Goal: Task Accomplishment & Management: Manage account settings

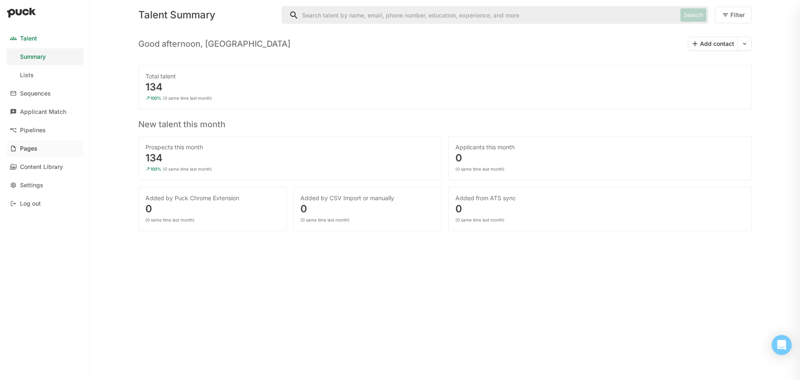
click at [27, 147] on div "Pages" at bounding box center [28, 148] width 17 height 7
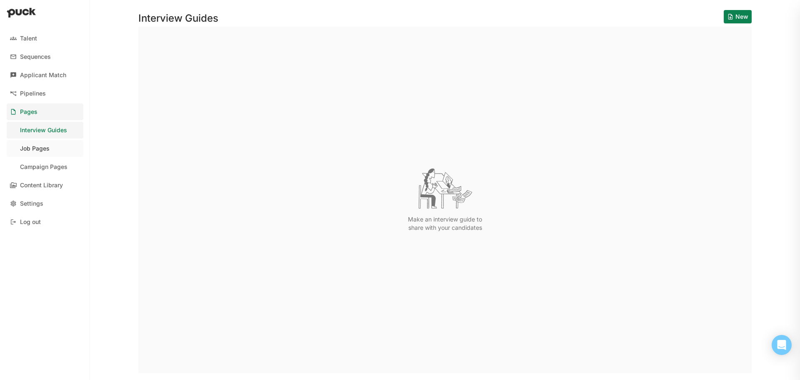
click at [43, 147] on div "Job Pages" at bounding box center [35, 148] width 30 height 7
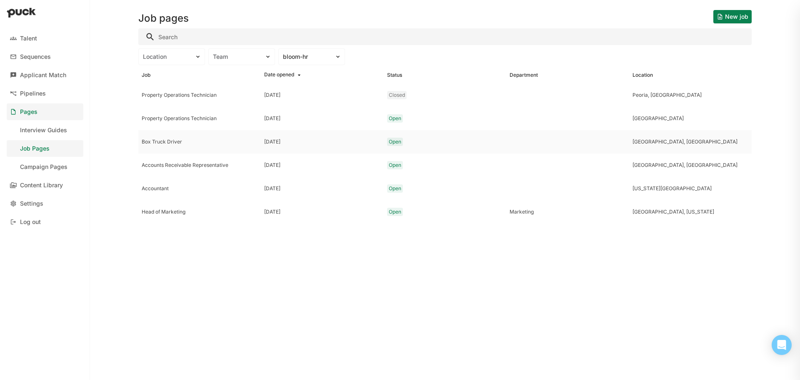
click at [174, 142] on div "Box Truck Driver" at bounding box center [200, 142] width 116 height 6
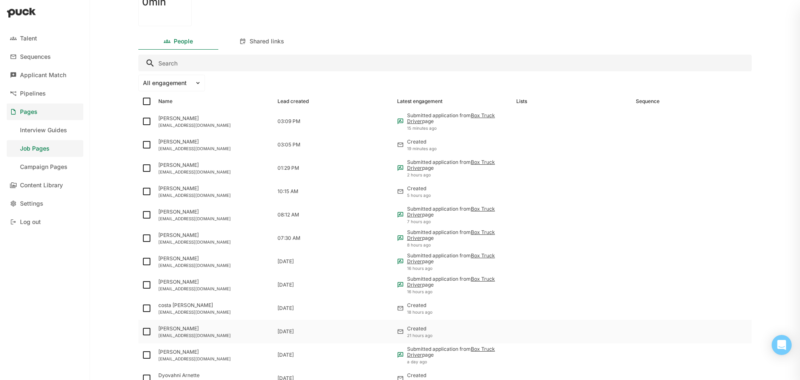
scroll to position [106, 0]
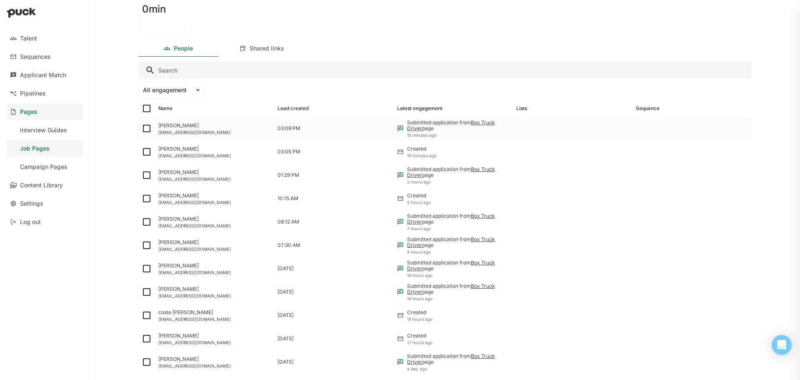
click at [182, 123] on div "[PERSON_NAME]" at bounding box center [214, 125] width 112 height 6
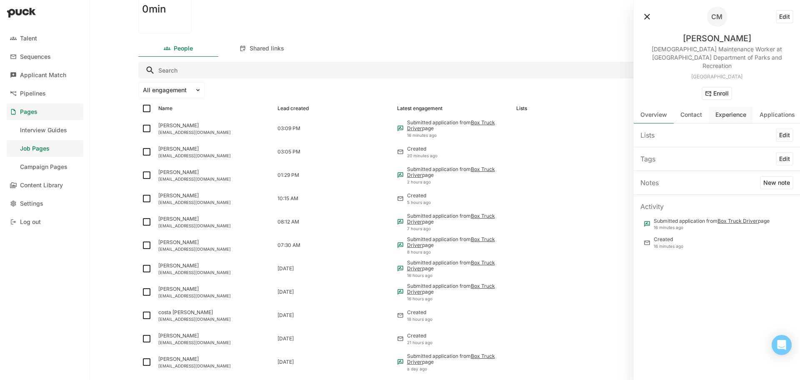
click at [730, 110] on div "Experience" at bounding box center [731, 115] width 44 height 17
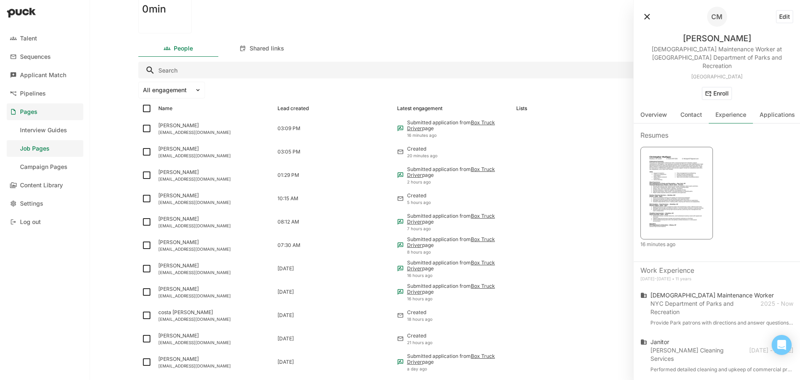
click at [683, 160] on img at bounding box center [677, 192] width 62 height 80
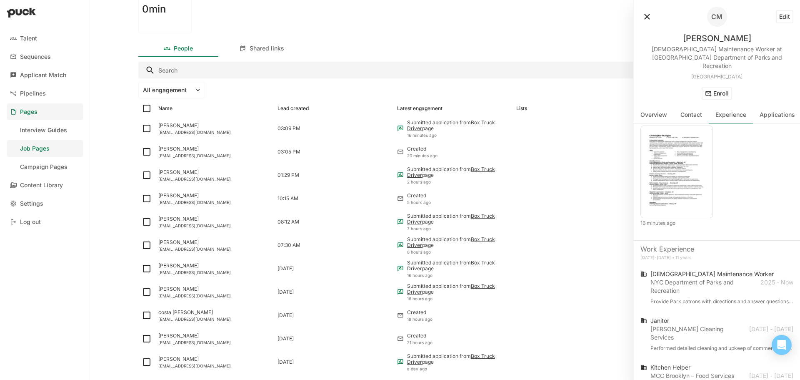
scroll to position [42, 0]
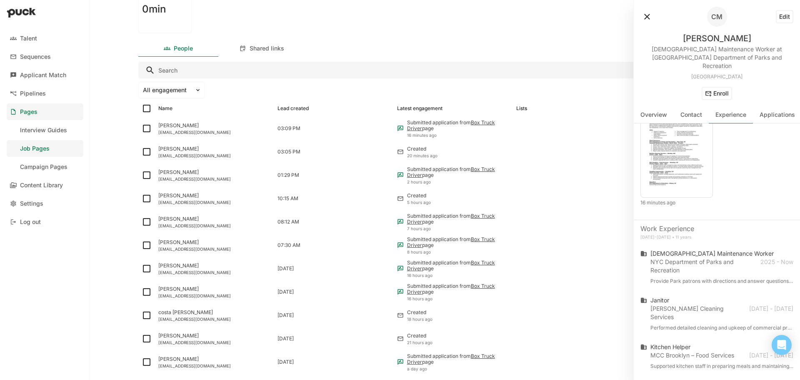
click at [650, 17] on button at bounding box center [646, 16] width 13 height 13
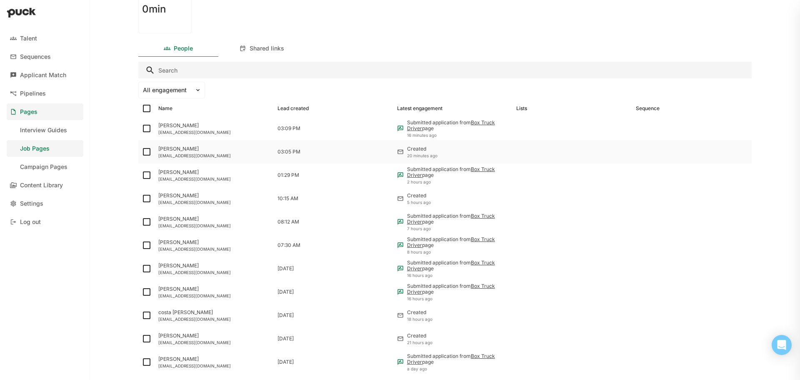
click at [181, 151] on div "[PERSON_NAME]" at bounding box center [214, 149] width 112 height 6
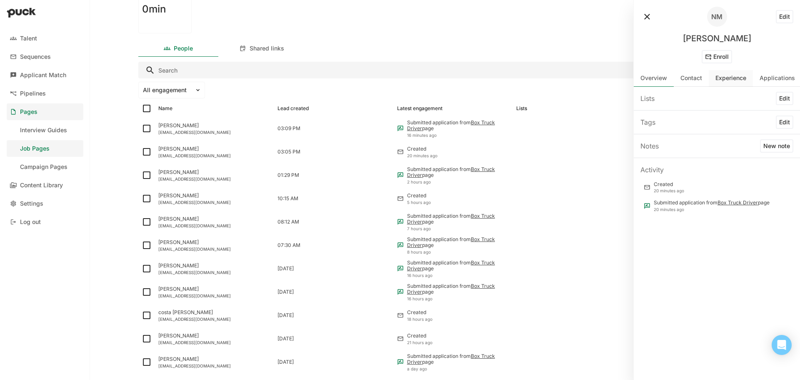
click at [741, 81] on div "Experience" at bounding box center [730, 78] width 31 height 7
click at [655, 103] on div "Resumes" at bounding box center [717, 98] width 166 height 23
click at [655, 97] on div "Resumes" at bounding box center [654, 98] width 28 height 10
click at [773, 79] on div "Applications" at bounding box center [776, 78] width 35 height 7
click at [657, 78] on div "Overview" at bounding box center [653, 78] width 27 height 7
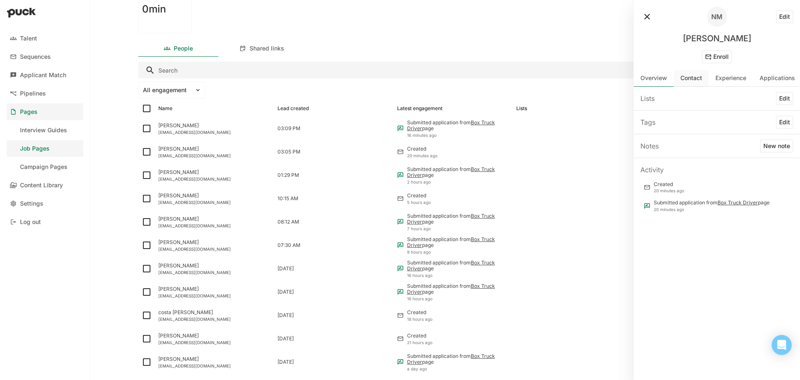
click at [684, 80] on div "Contact" at bounding box center [691, 78] width 22 height 7
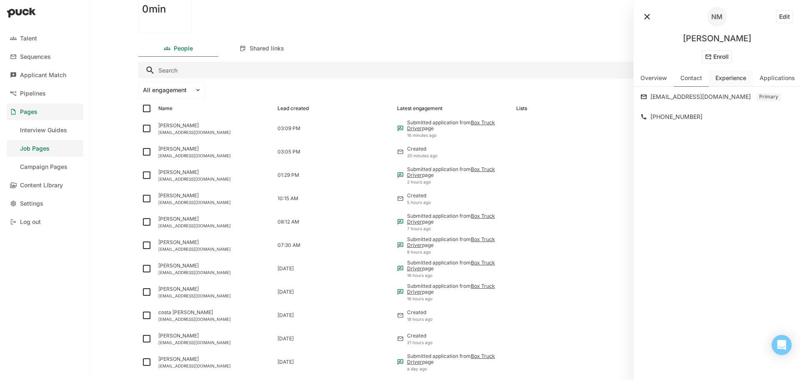
click at [723, 80] on div "Experience" at bounding box center [730, 78] width 31 height 7
click at [664, 125] on div "Work Experience" at bounding box center [716, 122] width 153 height 10
click at [646, 148] on div "Education" at bounding box center [716, 146] width 153 height 10
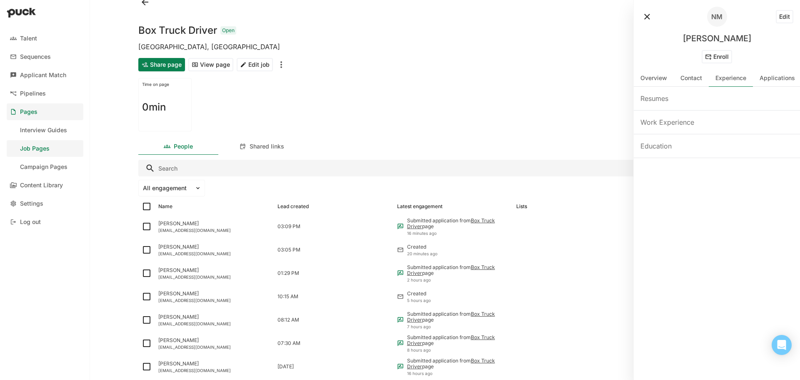
scroll to position [0, 0]
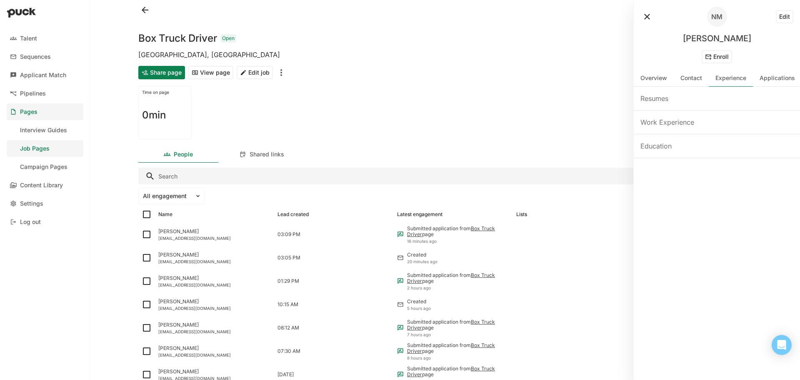
drag, startPoint x: 484, startPoint y: 62, endPoint x: 473, endPoint y: 67, distance: 12.0
click at [484, 62] on div "Share page View page Edit job" at bounding box center [444, 72] width 613 height 20
click at [191, 206] on div "Name Lead created Latest engagement Lists Sequence" at bounding box center [444, 214] width 613 height 17
click at [195, 197] on img at bounding box center [198, 195] width 7 height 7
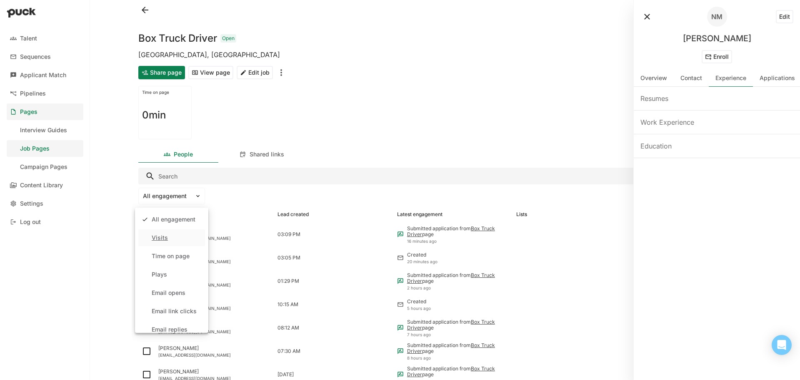
scroll to position [63, 0]
click at [515, 86] on div "Time on page 0min" at bounding box center [444, 112] width 613 height 60
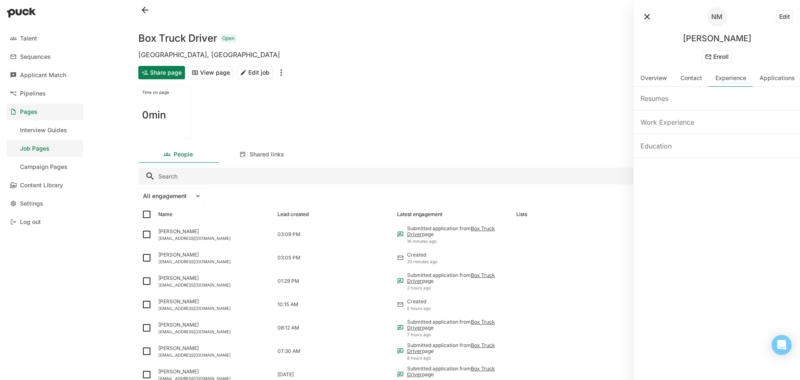
click at [646, 17] on button at bounding box center [646, 16] width 13 height 13
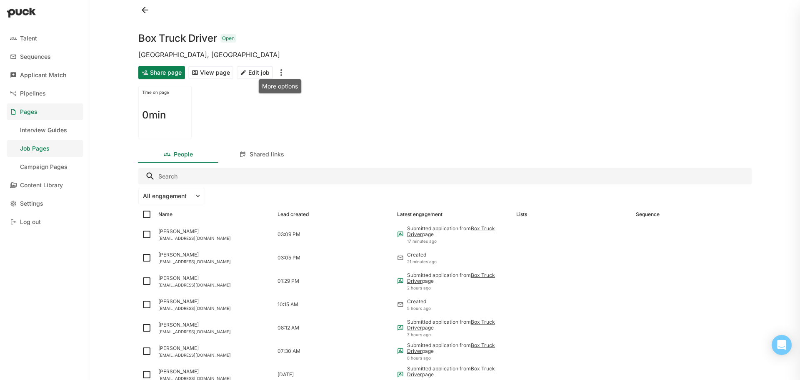
click at [283, 68] on img "More options" at bounding box center [281, 72] width 10 height 10
click at [420, 45] on div "Box Truck Driver Open" at bounding box center [444, 33] width 613 height 27
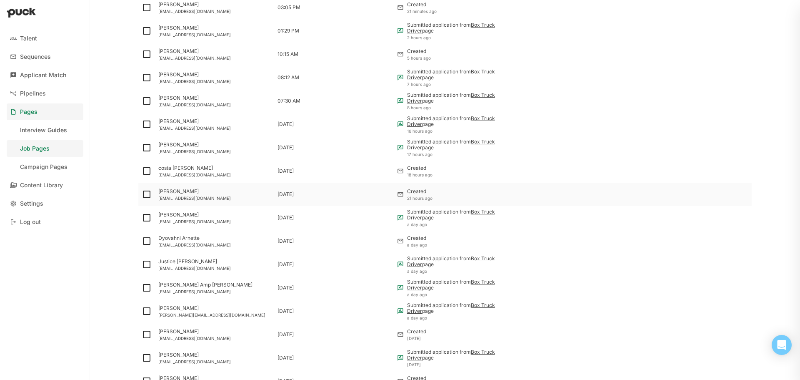
scroll to position [542, 0]
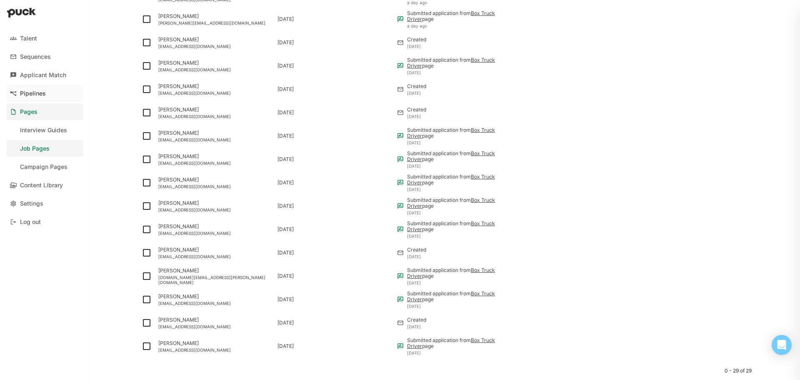
click at [32, 93] on div "Pipelines" at bounding box center [33, 93] width 26 height 7
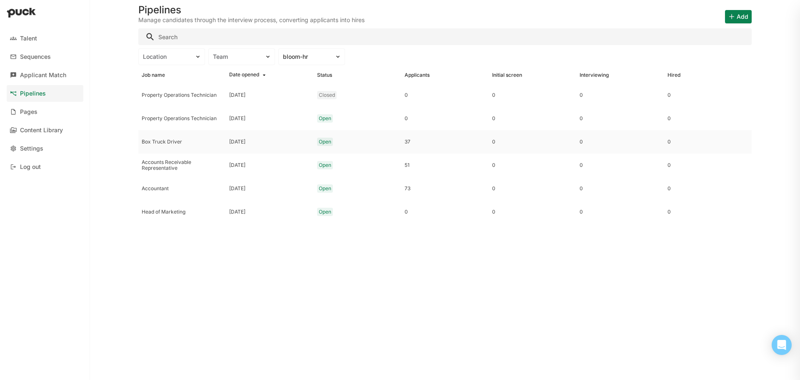
click at [170, 137] on div "Box Truck Driver" at bounding box center [181, 141] width 87 height 23
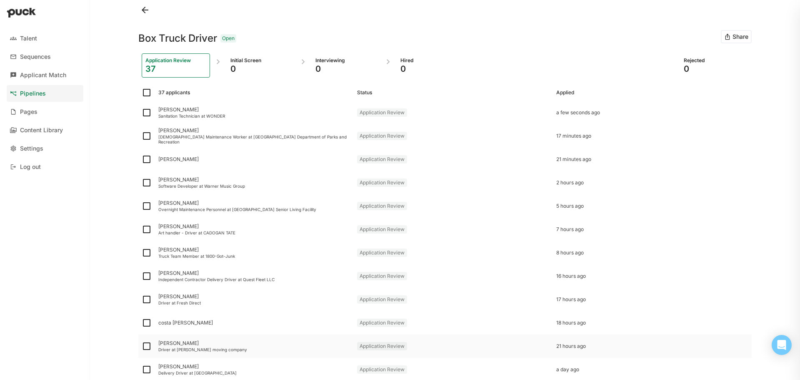
click at [171, 347] on div "Driver at [PERSON_NAME] moving company" at bounding box center [254, 349] width 192 height 5
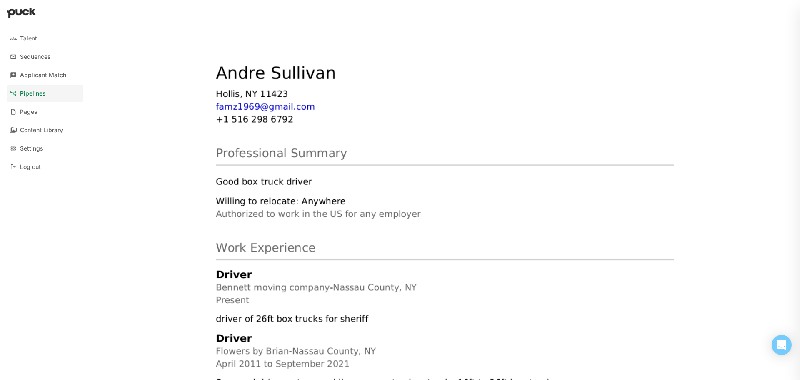
scroll to position [167, 0]
